Goal: Communication & Community: Connect with others

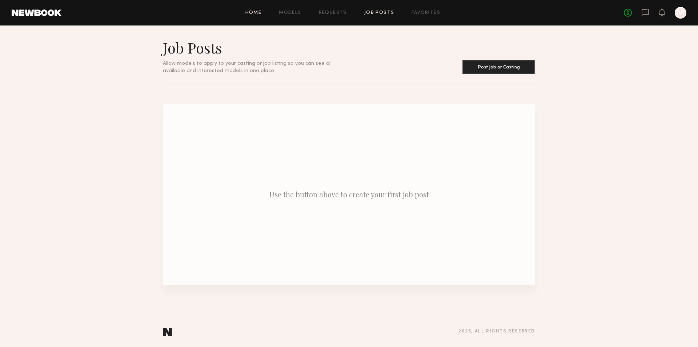
click at [252, 15] on link "Home" at bounding box center [253, 13] width 16 height 5
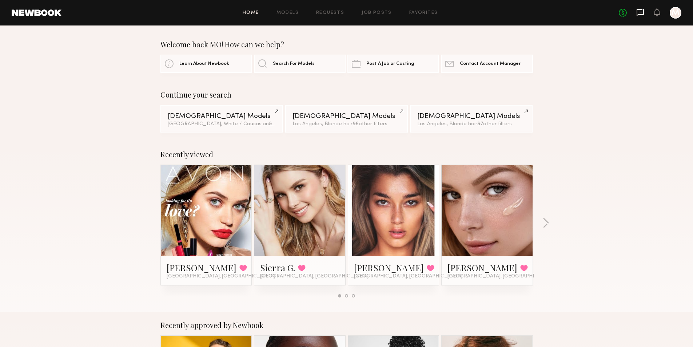
click at [639, 14] on icon at bounding box center [639, 12] width 7 height 7
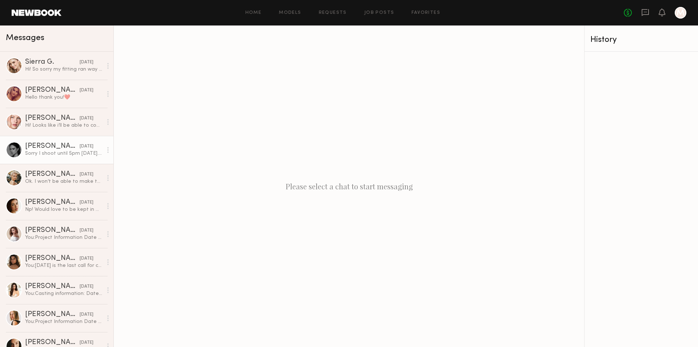
click at [80, 148] on div "[DATE]" at bounding box center [87, 146] width 14 height 7
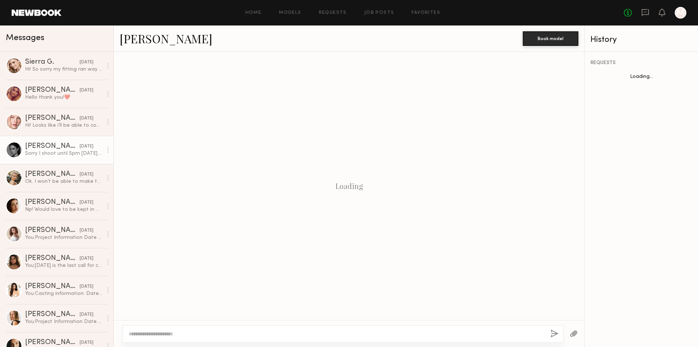
scroll to position [312, 0]
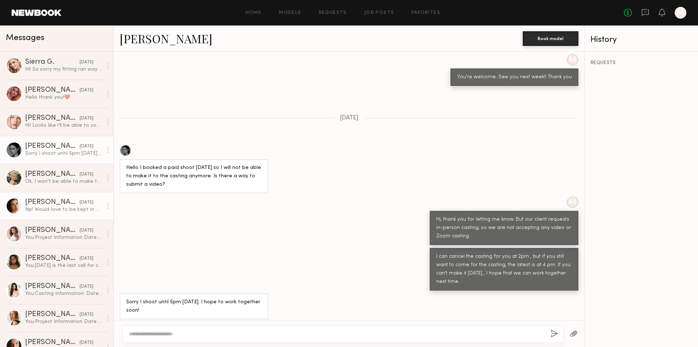
click at [40, 207] on div "Np! Would love to be kept in mind for the next one :)" at bounding box center [63, 209] width 77 height 7
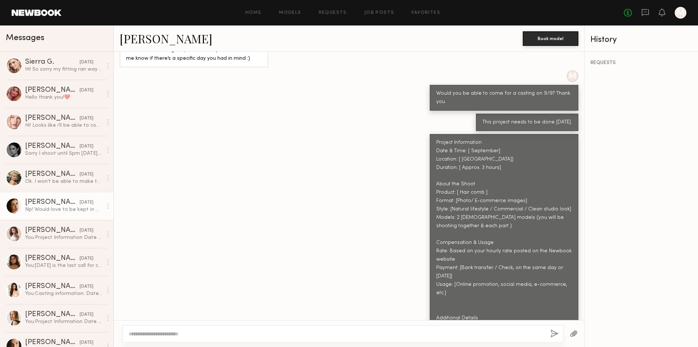
scroll to position [99, 0]
click at [476, 185] on div "Project Information Date & Time: [ September] Location: [ [GEOGRAPHIC_DATA]] Du…" at bounding box center [504, 247] width 136 height 217
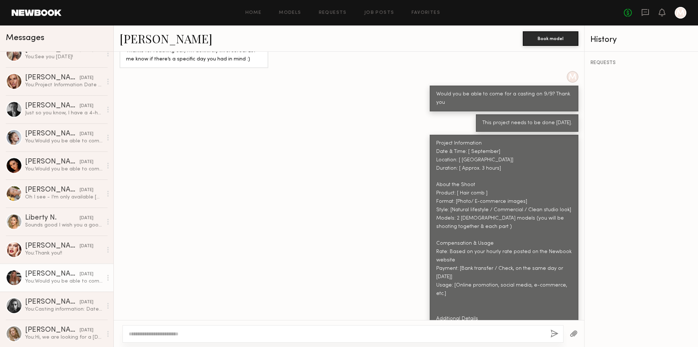
scroll to position [436, 0]
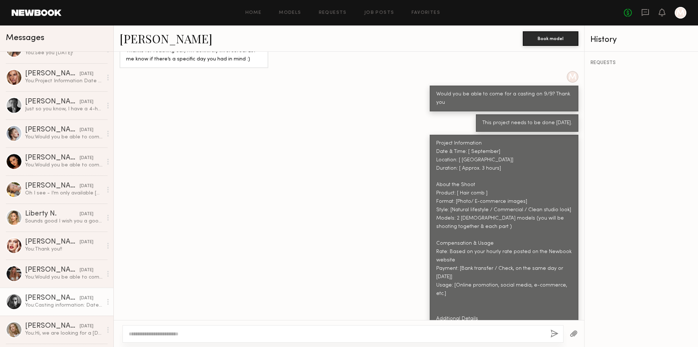
click at [59, 299] on div "[PERSON_NAME]" at bounding box center [52, 297] width 55 height 7
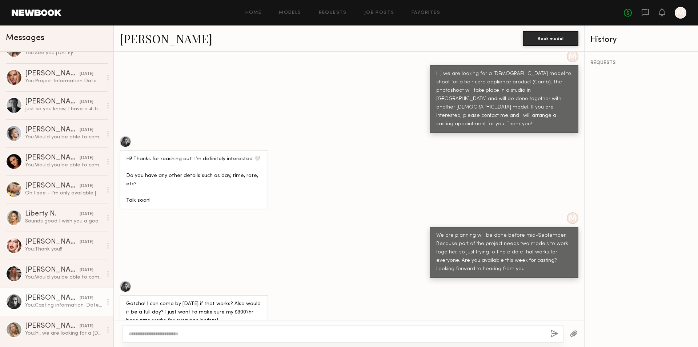
scroll to position [364, 0]
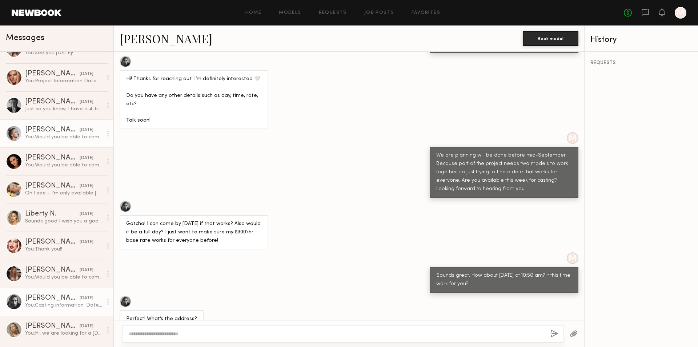
click at [45, 123] on link "[PERSON_NAME] [DATE] You: Would you be able to come for the casting [DATE] or n…" at bounding box center [56, 133] width 113 height 28
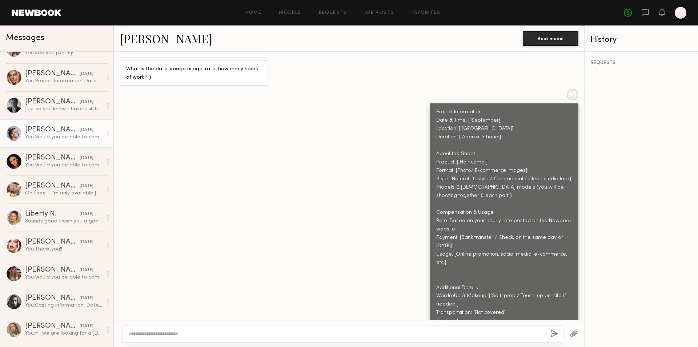
scroll to position [401, 0]
